Goal: Information Seeking & Learning: Learn about a topic

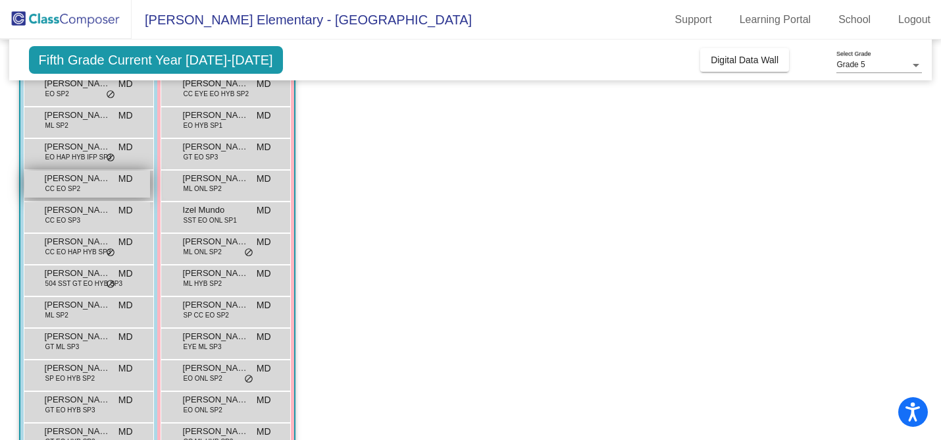
scroll to position [228, 0]
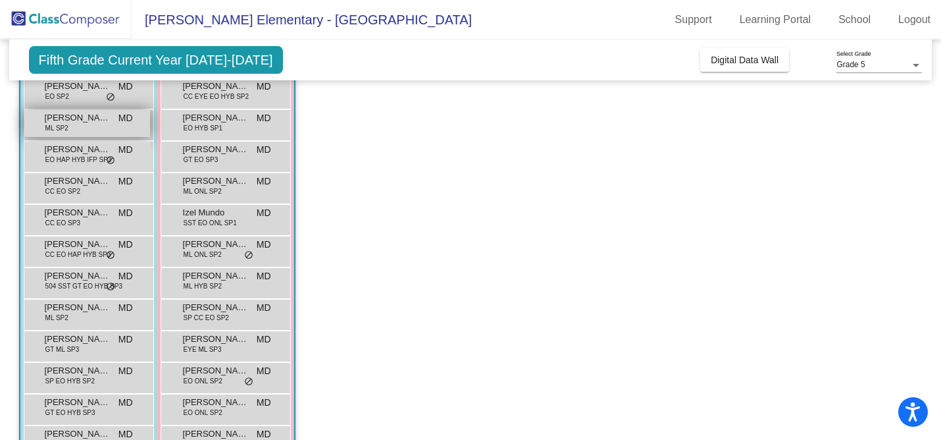
click at [99, 128] on div "[PERSON_NAME] ML SP2 MD lock do_not_disturb_alt" at bounding box center [87, 123] width 126 height 27
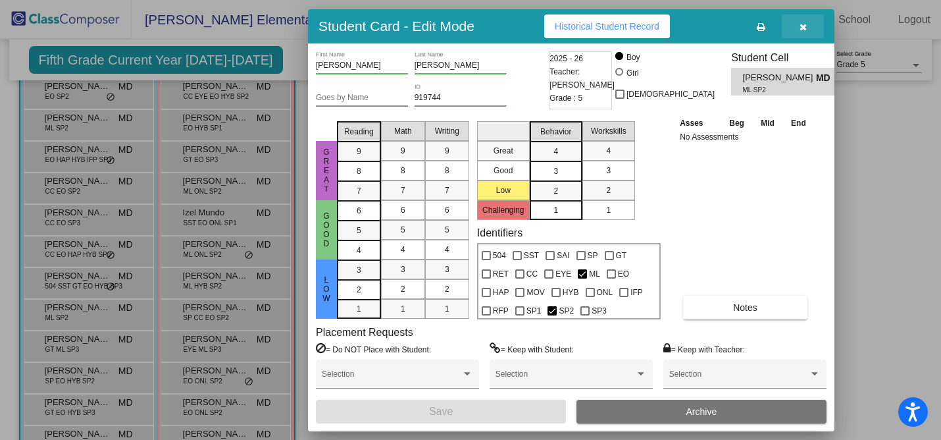
click at [807, 33] on button "button" at bounding box center [803, 26] width 42 height 24
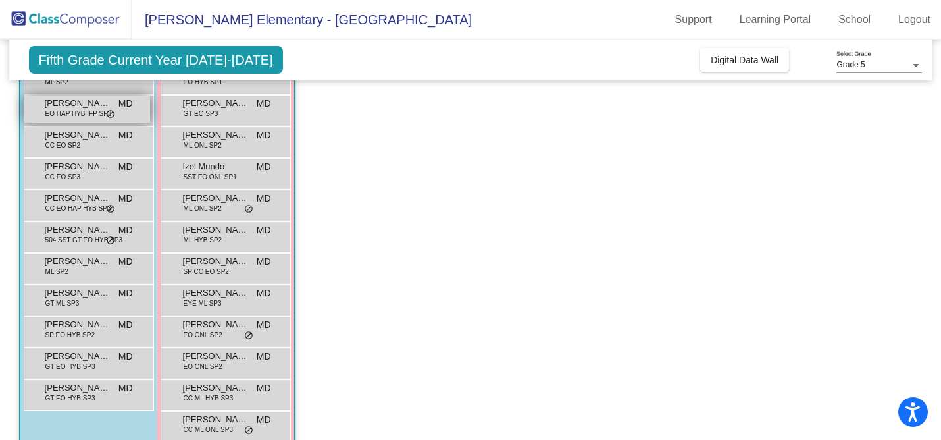
scroll to position [274, 0]
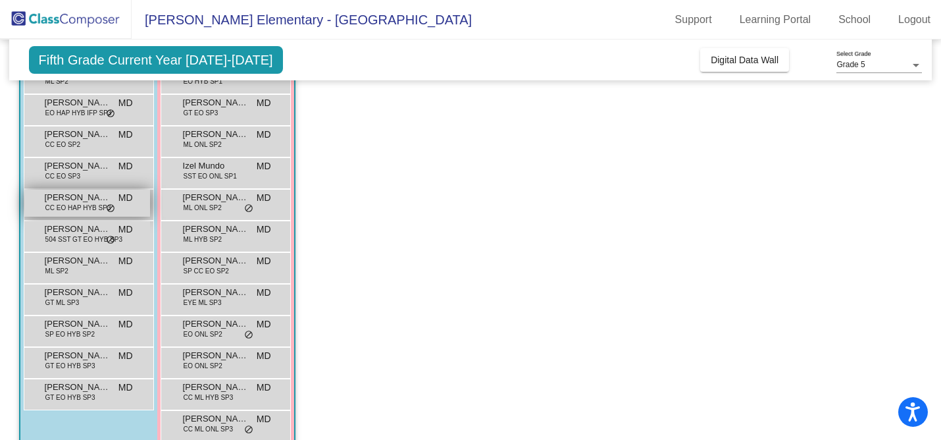
click at [103, 209] on span "CC EO HAP HYB SP3" at bounding box center [78, 208] width 66 height 10
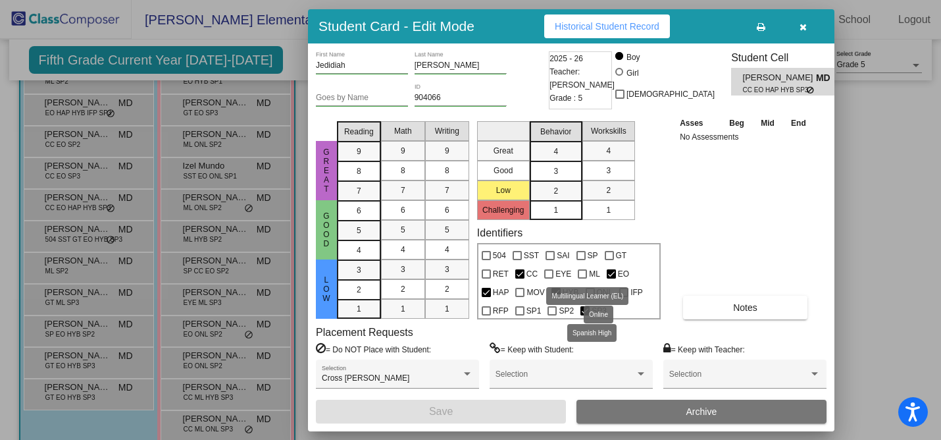
scroll to position [0, 0]
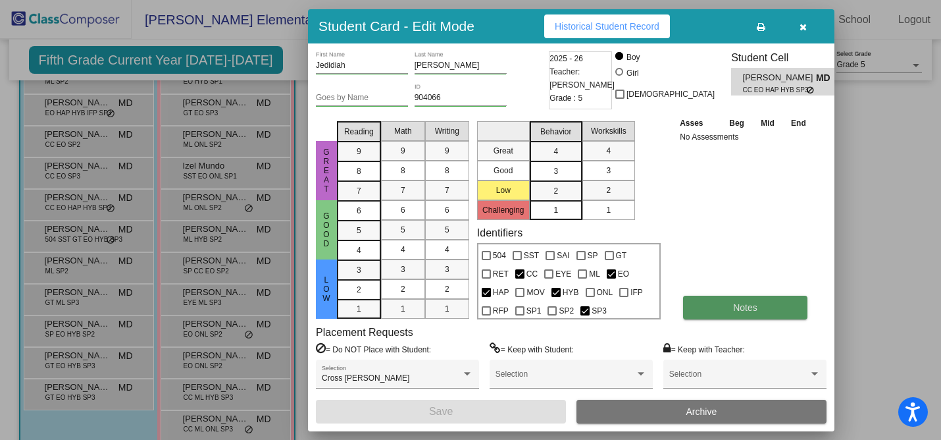
click at [775, 302] on button "Notes" at bounding box center [745, 307] width 124 height 24
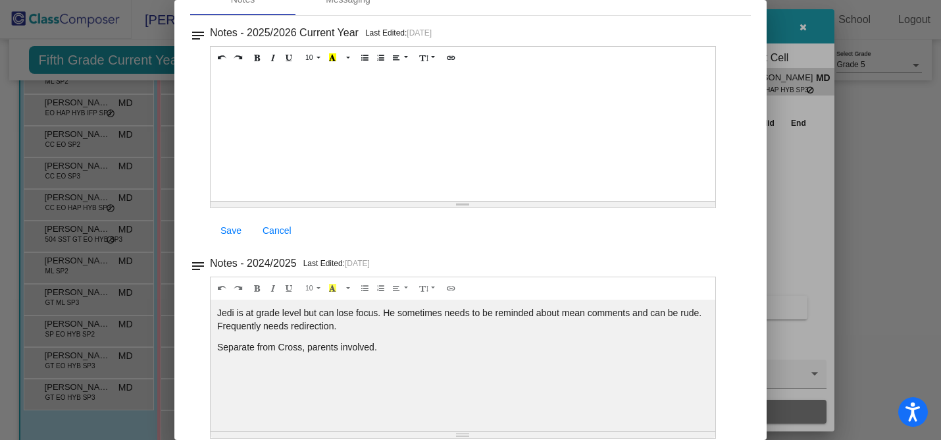
scroll to position [76, 0]
drag, startPoint x: 297, startPoint y: 311, endPoint x: 372, endPoint y: 359, distance: 89.1
click at [372, 199] on div "Jedi is at grade level but can lose focus. He sometimes needs to be reminded ab…" at bounding box center [463, 133] width 505 height 132
drag, startPoint x: 380, startPoint y: 349, endPoint x: 240, endPoint y: 322, distance: 143.4
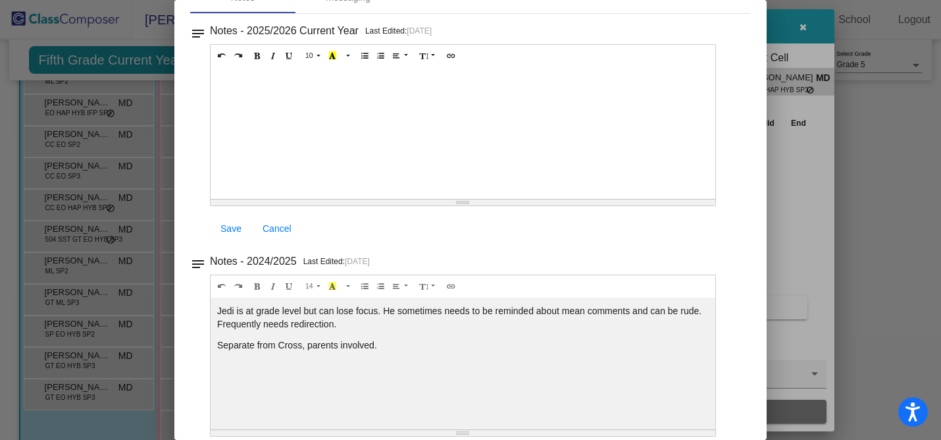
click at [240, 199] on div "Jedi is at grade level but can lose focus. He sometimes needs to be reminded ab…" at bounding box center [463, 133] width 505 height 132
click at [277, 199] on div "Jedi is at grade level but can lose focus. He sometimes needs to be reminded ab…" at bounding box center [463, 133] width 505 height 132
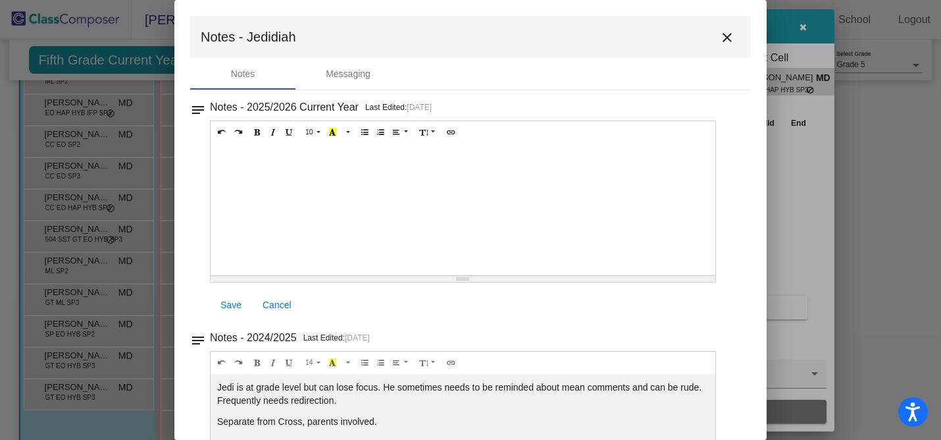
click at [719, 36] on mat-icon "close" at bounding box center [727, 38] width 16 height 16
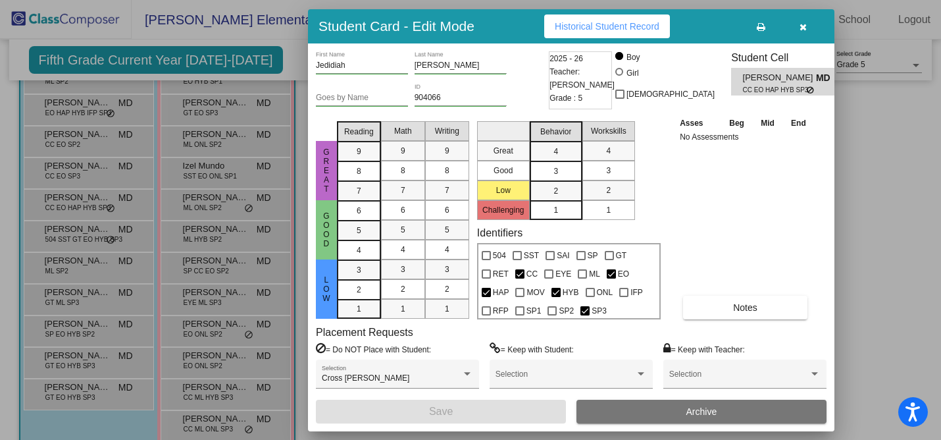
click at [794, 28] on button "button" at bounding box center [803, 26] width 42 height 24
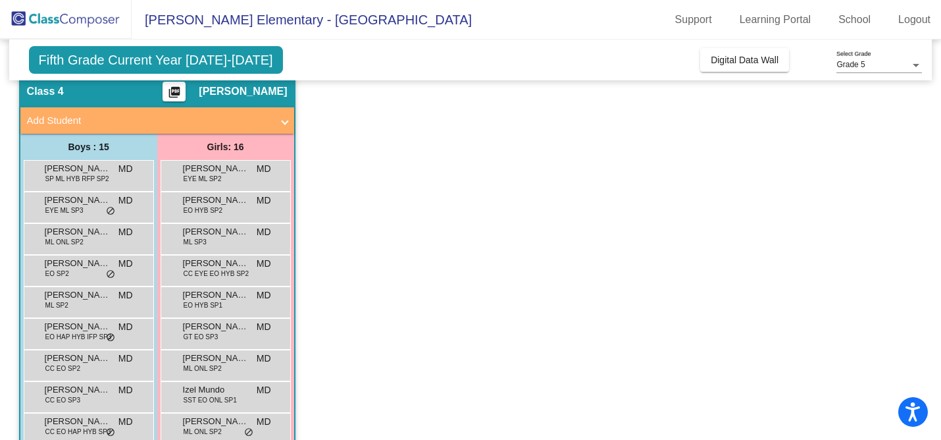
scroll to position [52, 0]
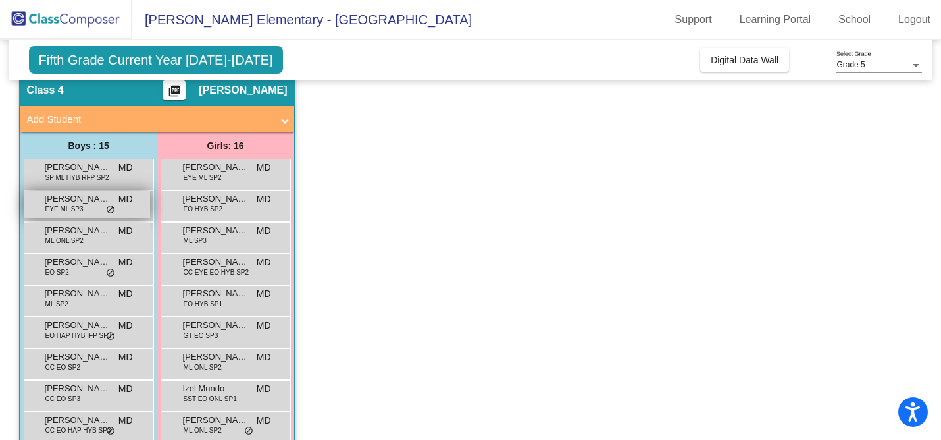
click at [95, 212] on div "Angel De [PERSON_NAME] EYE ML SP3 MD lock do_not_disturb_alt" at bounding box center [87, 204] width 126 height 27
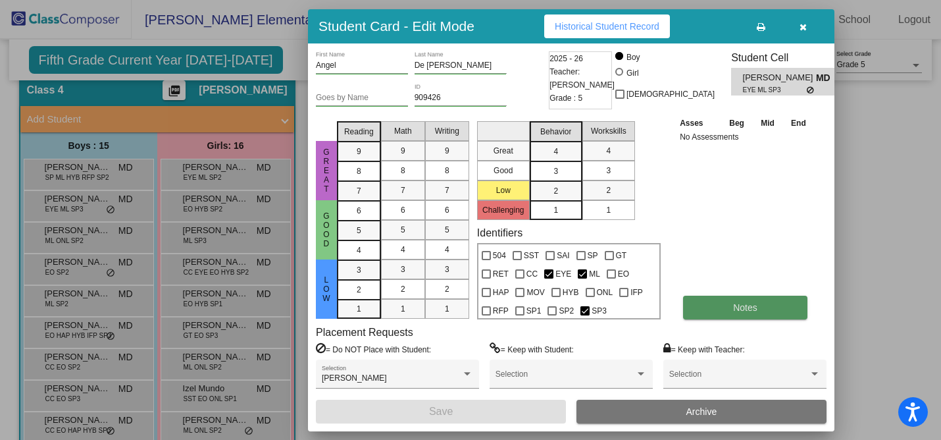
click at [727, 310] on button "Notes" at bounding box center [745, 307] width 124 height 24
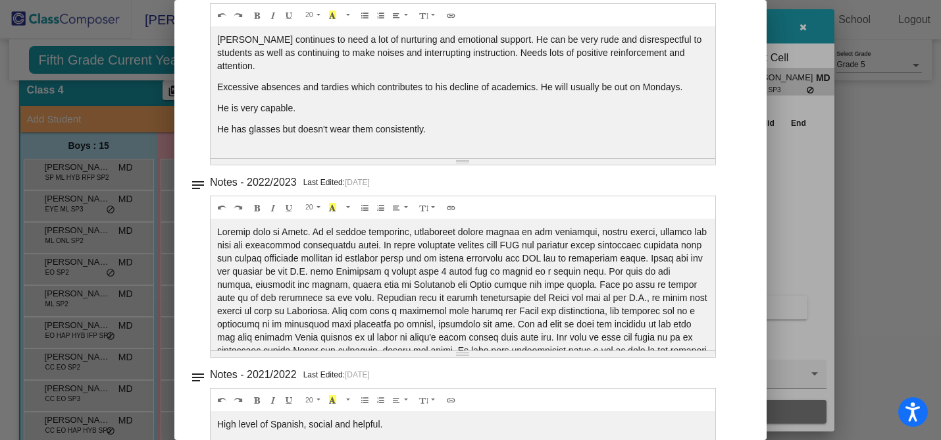
scroll to position [565, 0]
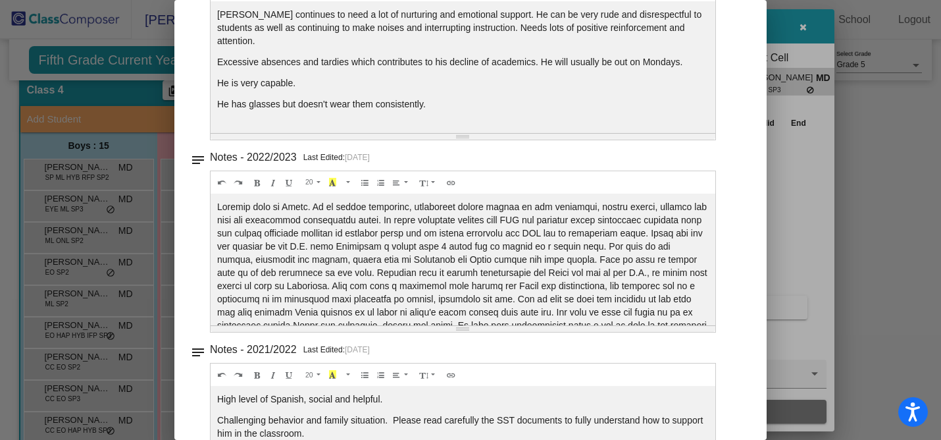
drag, startPoint x: 436, startPoint y: 206, endPoint x: 419, endPoint y: 288, distance: 83.5
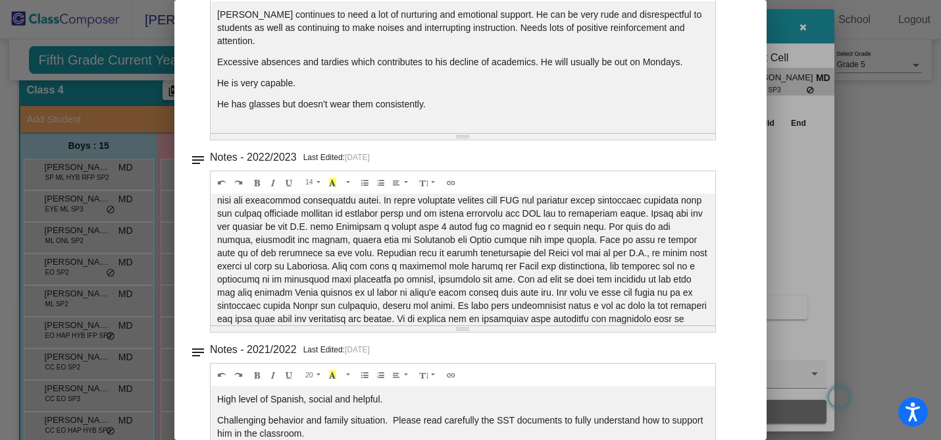
scroll to position [16, 0]
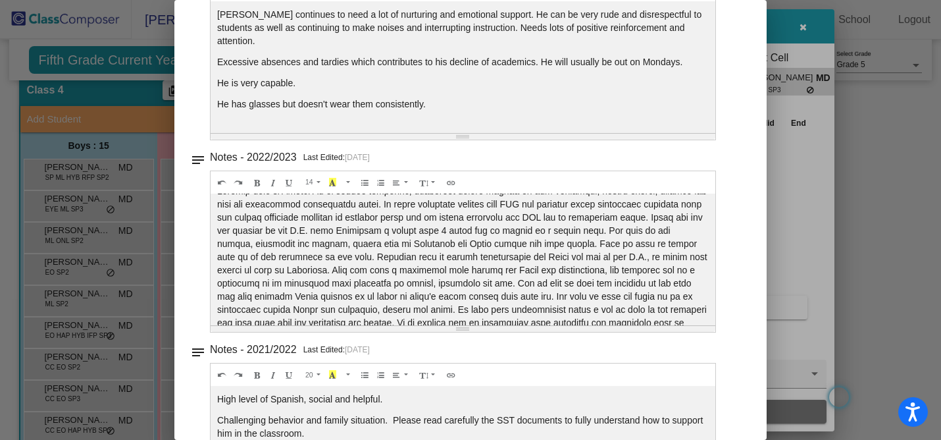
drag, startPoint x: 398, startPoint y: 238, endPoint x: 399, endPoint y: 266, distance: 28.3
drag, startPoint x: 675, startPoint y: 246, endPoint x: 647, endPoint y: 295, distance: 56.0
